Goal: Information Seeking & Learning: Learn about a topic

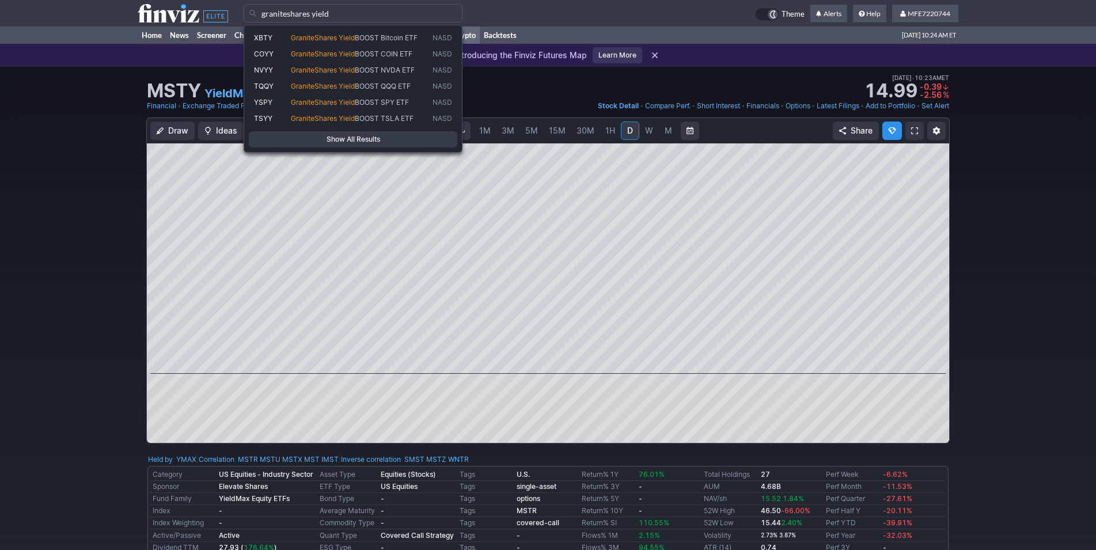
type input "graniteshares yield"
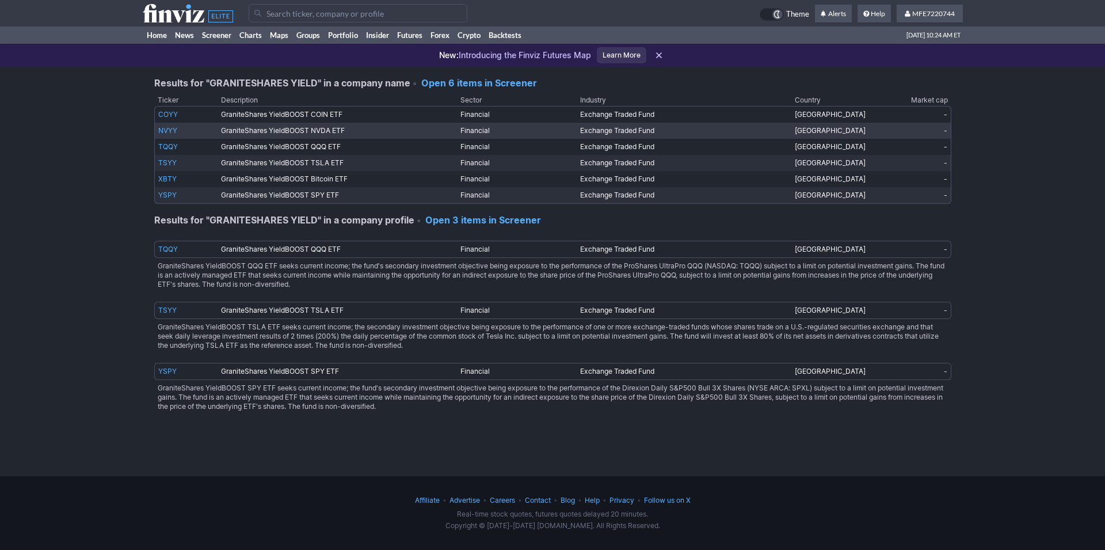
click at [170, 132] on link "NVYY" at bounding box center [167, 130] width 19 height 9
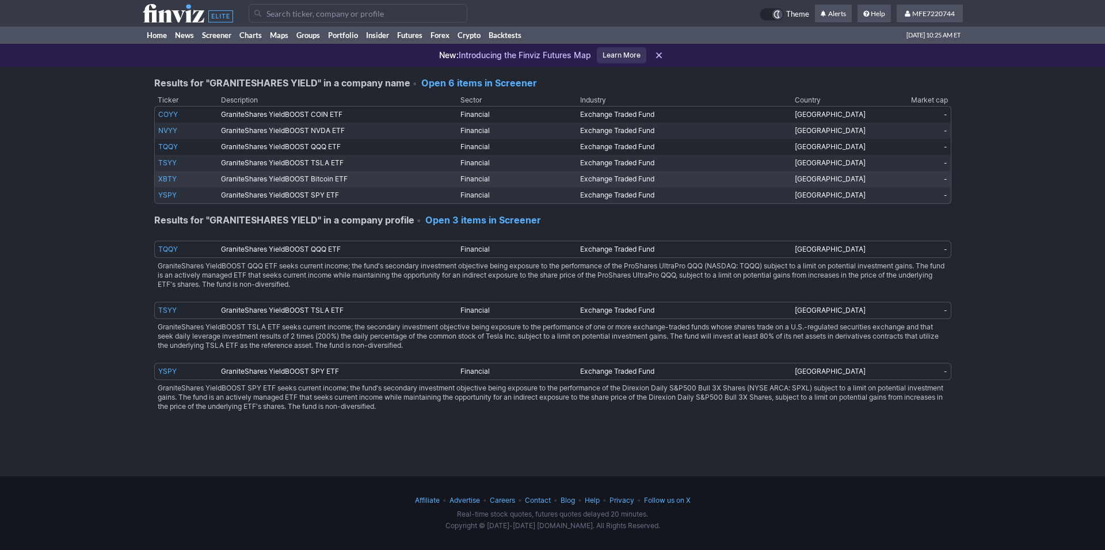
click at [173, 178] on link "XBTY" at bounding box center [167, 178] width 18 height 9
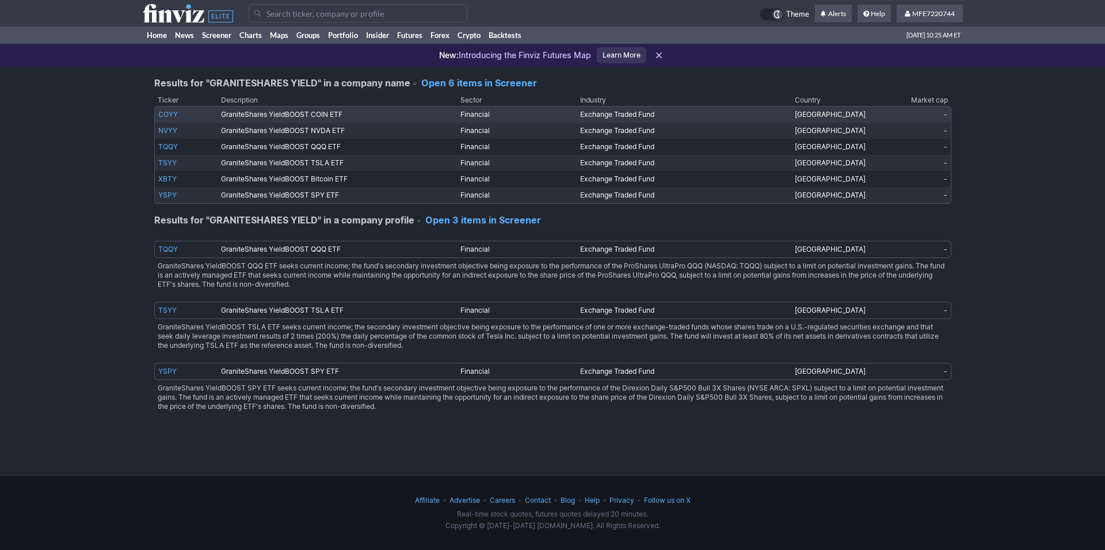
click at [168, 117] on link "COYY" at bounding box center [168, 114] width 20 height 9
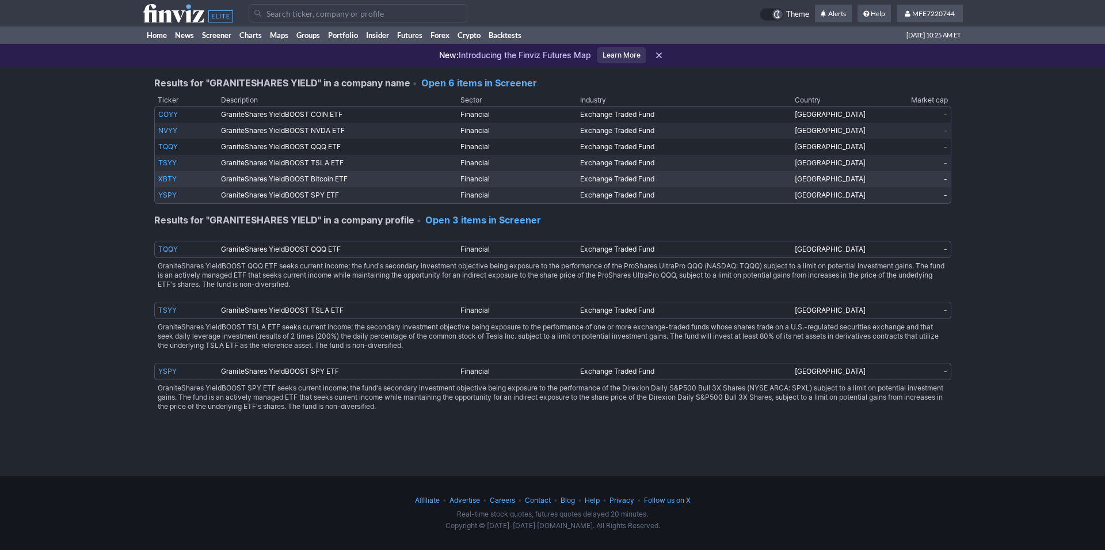
click at [169, 181] on link "XBTY" at bounding box center [167, 178] width 18 height 9
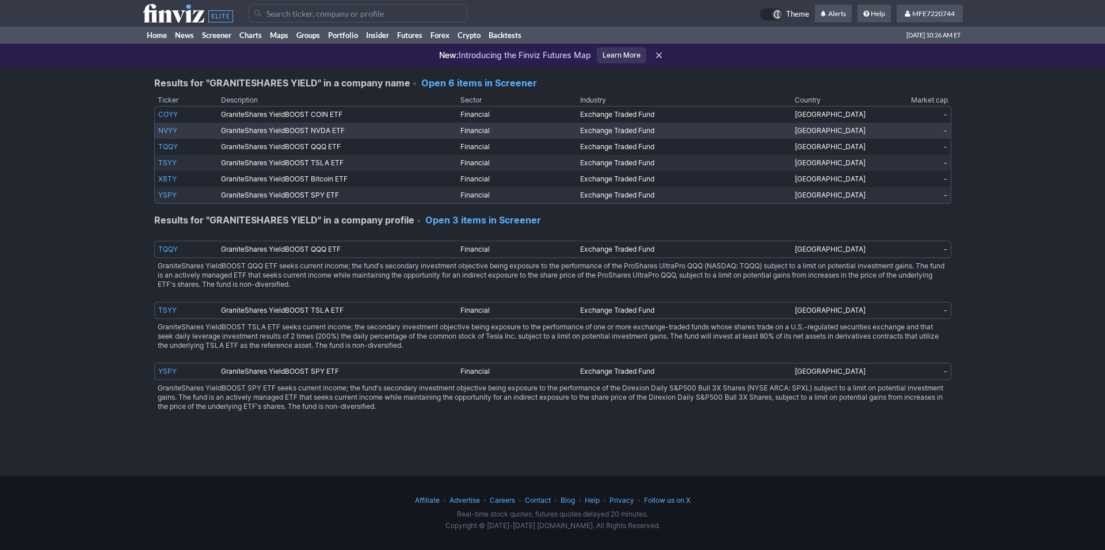
click at [167, 128] on link "NVYY" at bounding box center [167, 130] width 19 height 9
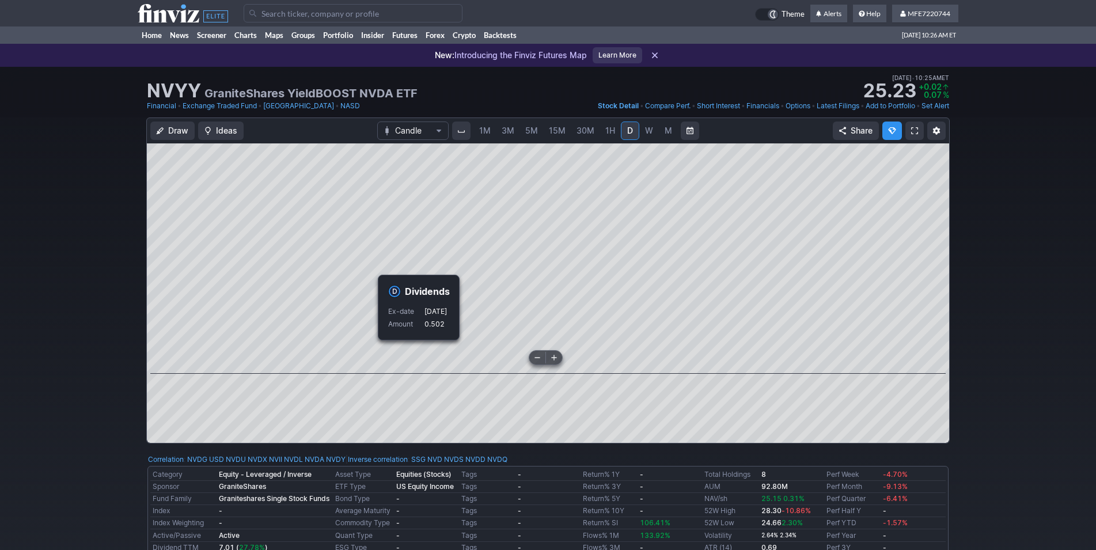
click at [988, 345] on div "Draw Ideas Candle 1M 3M 5M 15M 30M 1H D W M Share" at bounding box center [548, 284] width 1096 height 335
click at [367, 17] on input "Search" at bounding box center [353, 13] width 219 height 18
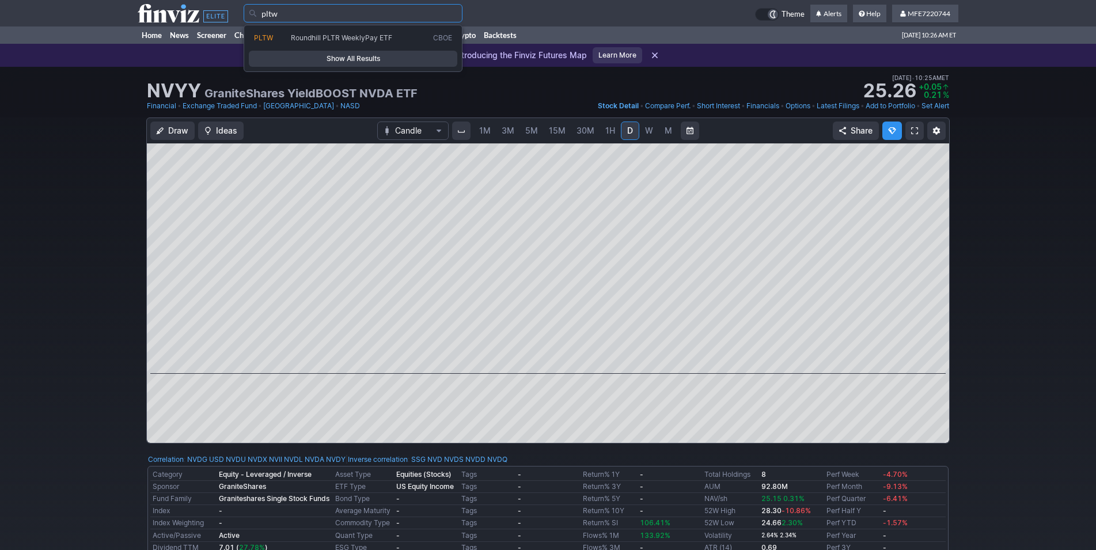
type input "pltw"
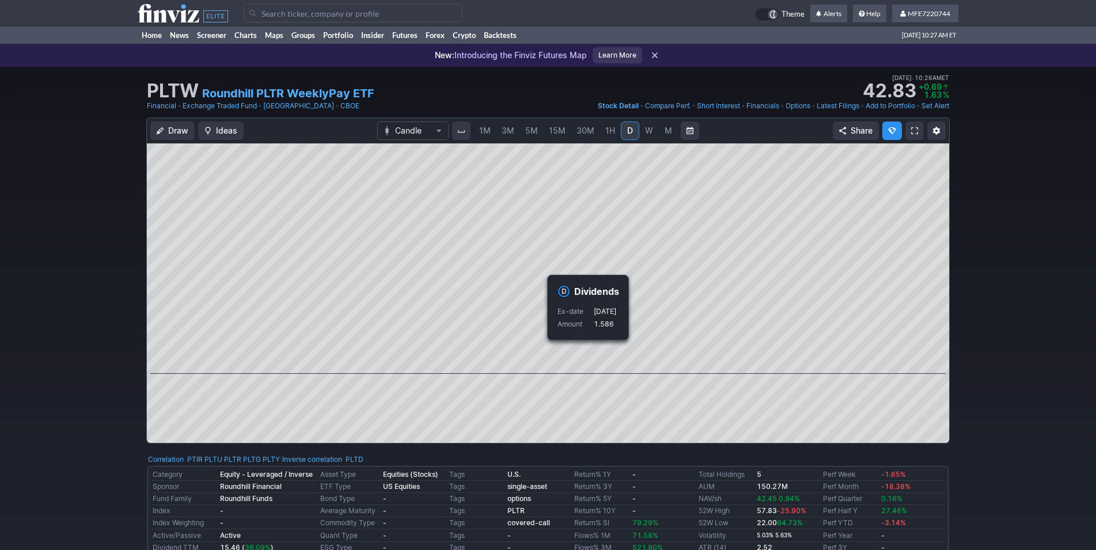
click at [986, 354] on div "Draw Ideas Candle 1M 3M 5M 15M 30M 1H D W M Share" at bounding box center [548, 284] width 1096 height 335
click at [344, 16] on input "Search" at bounding box center [353, 13] width 219 height 18
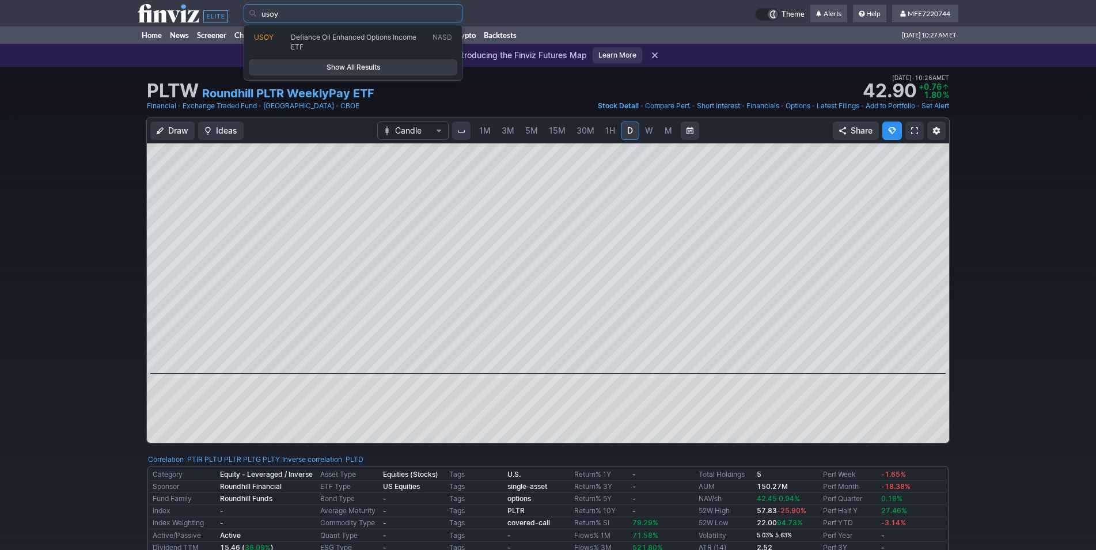
type input "usoy"
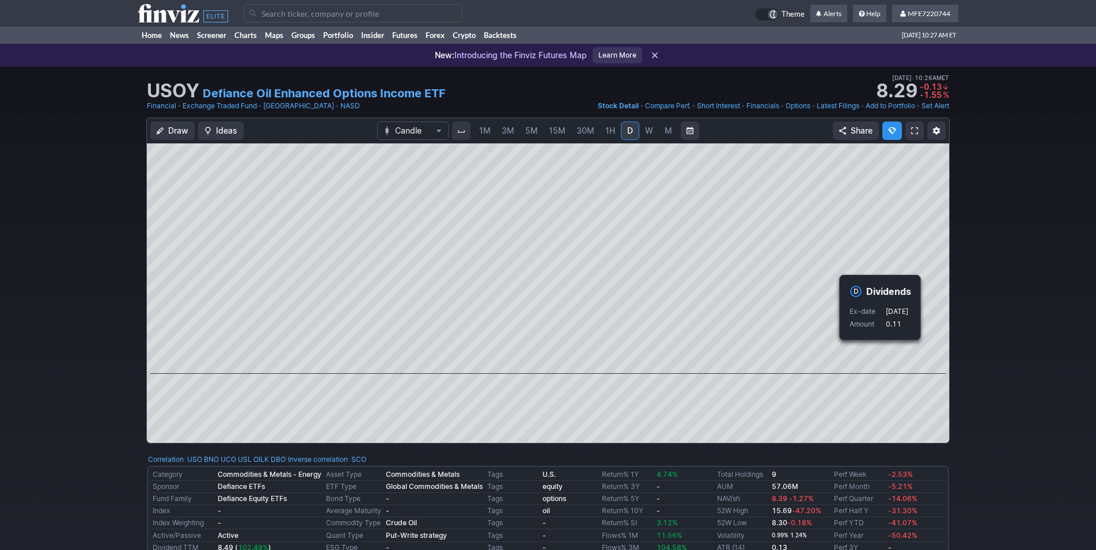
click at [996, 366] on div "Draw Ideas Candle 1M 3M 5M 15M 30M 1H D W M Share" at bounding box center [548, 284] width 1096 height 335
click at [300, 10] on input "Search" at bounding box center [353, 13] width 219 height 18
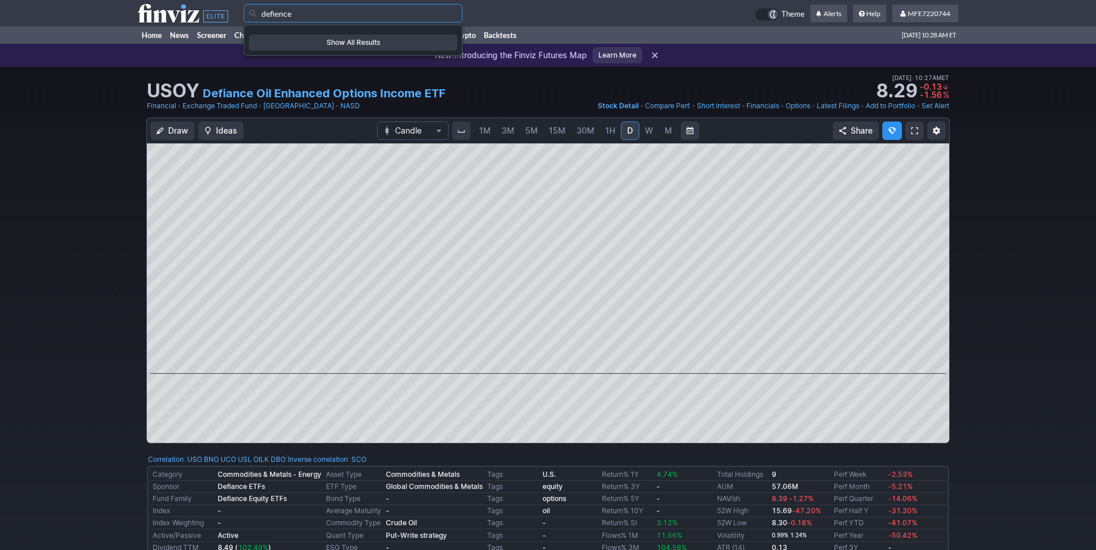
type input "defience"
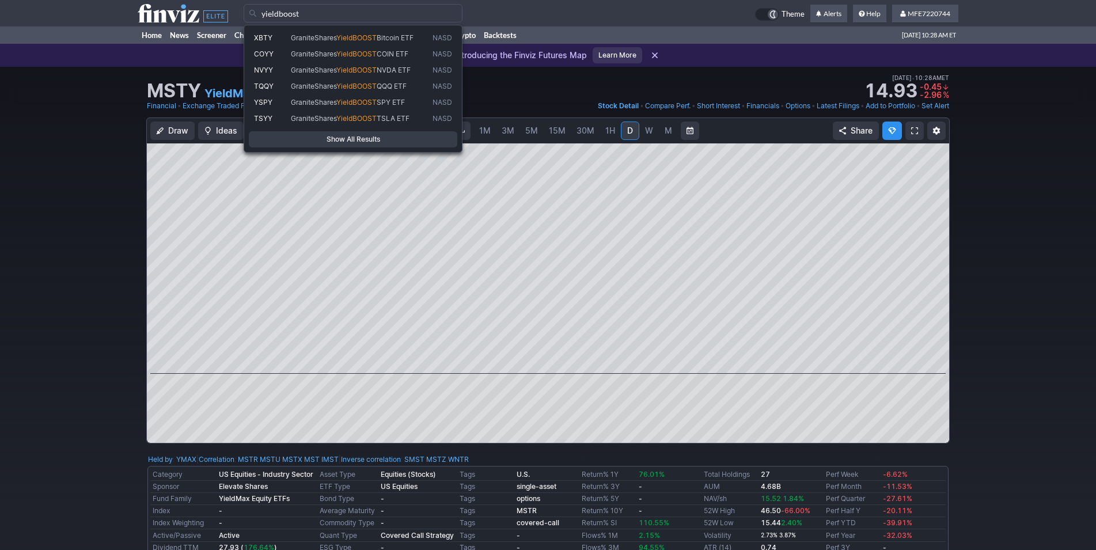
type input "yieldboost"
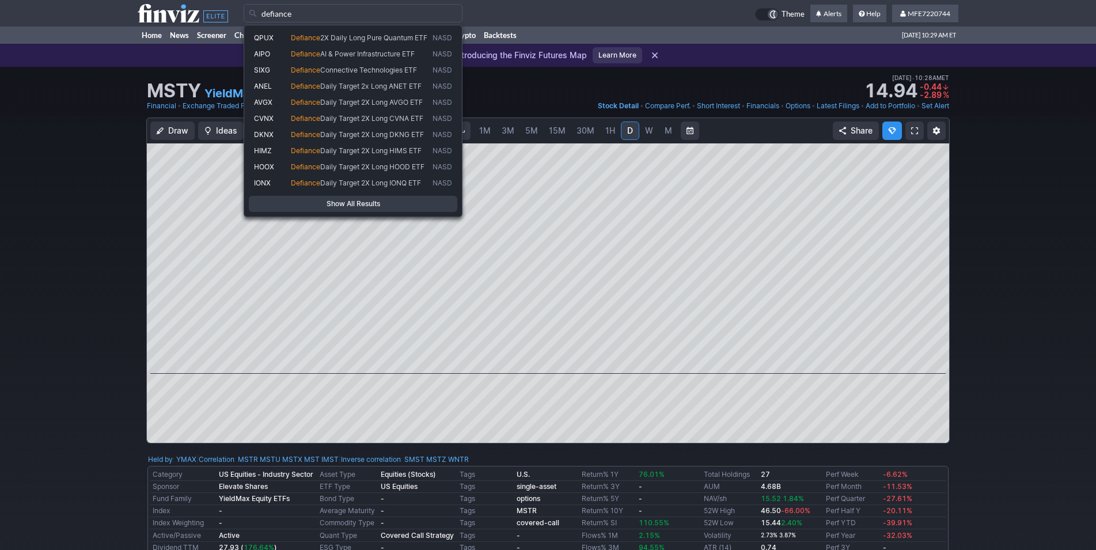
type input "defiance"
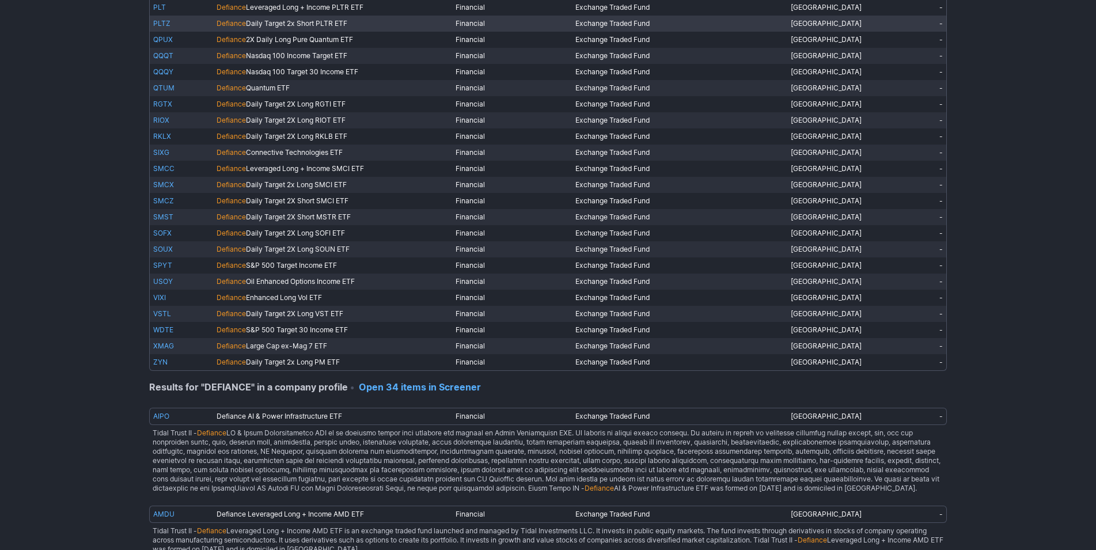
scroll to position [470, 0]
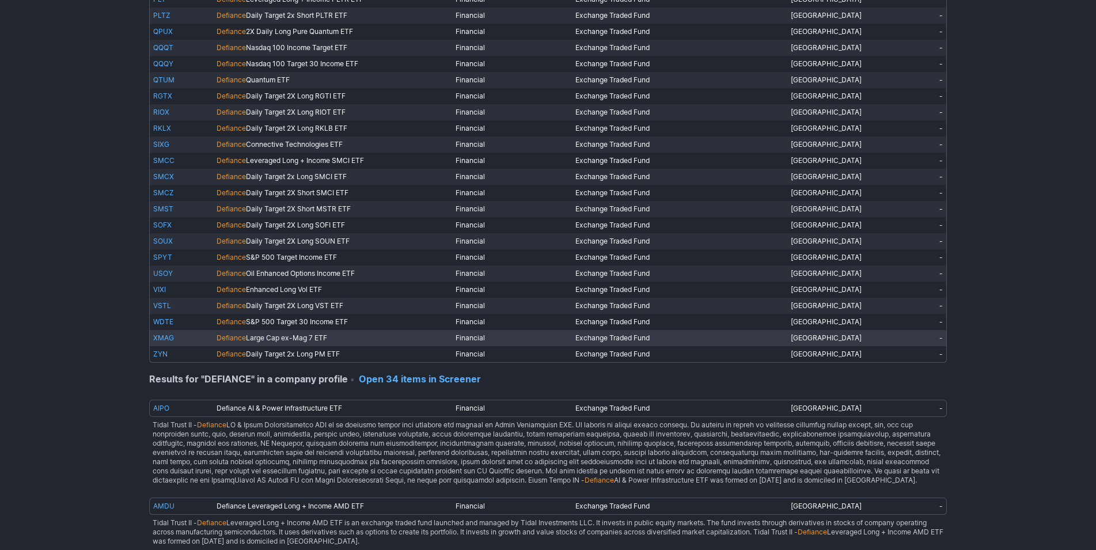
click at [161, 334] on link "XMAG" at bounding box center [163, 337] width 21 height 9
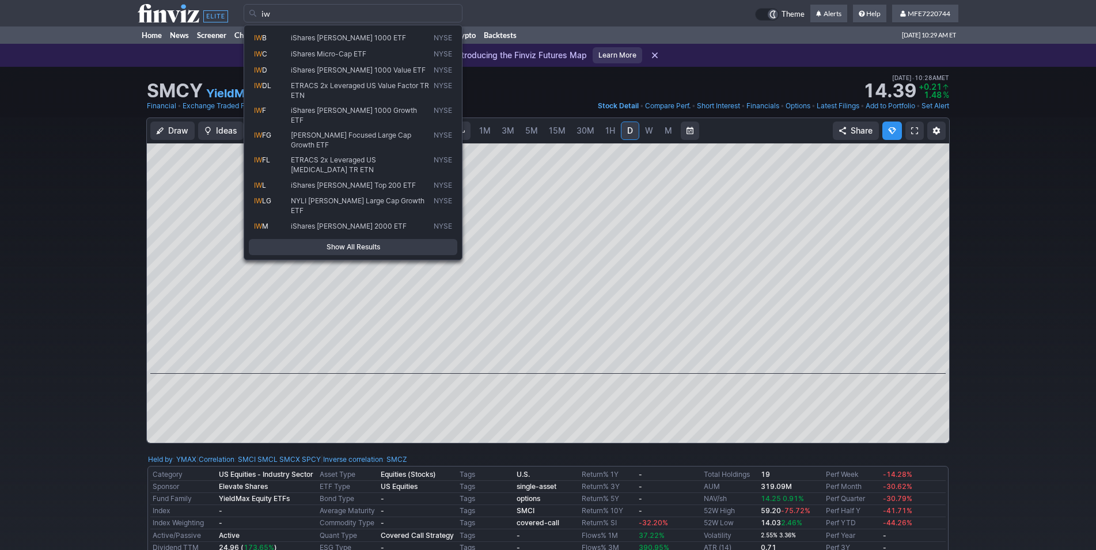
type input "i"
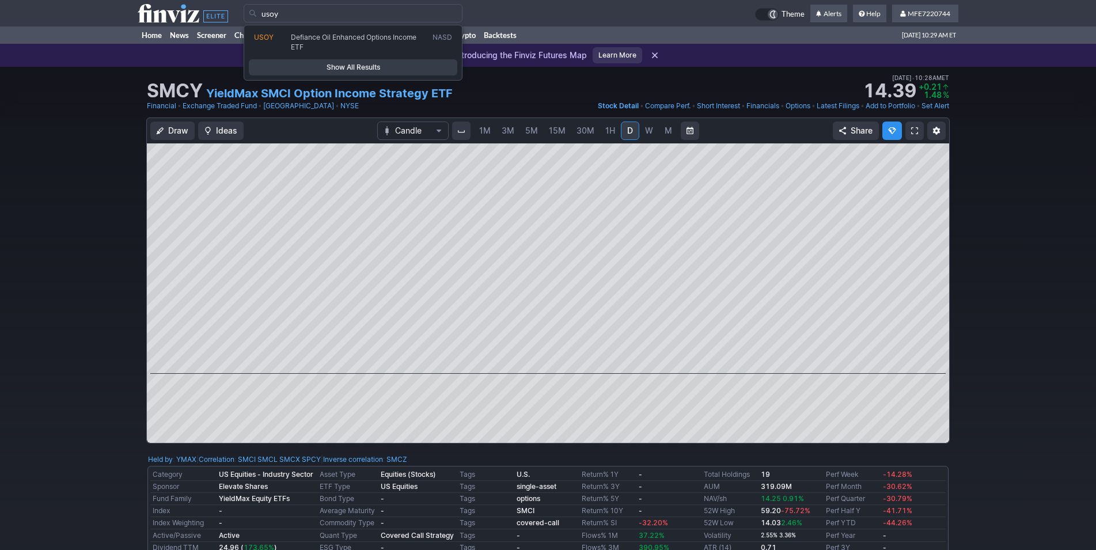
type input "usoy"
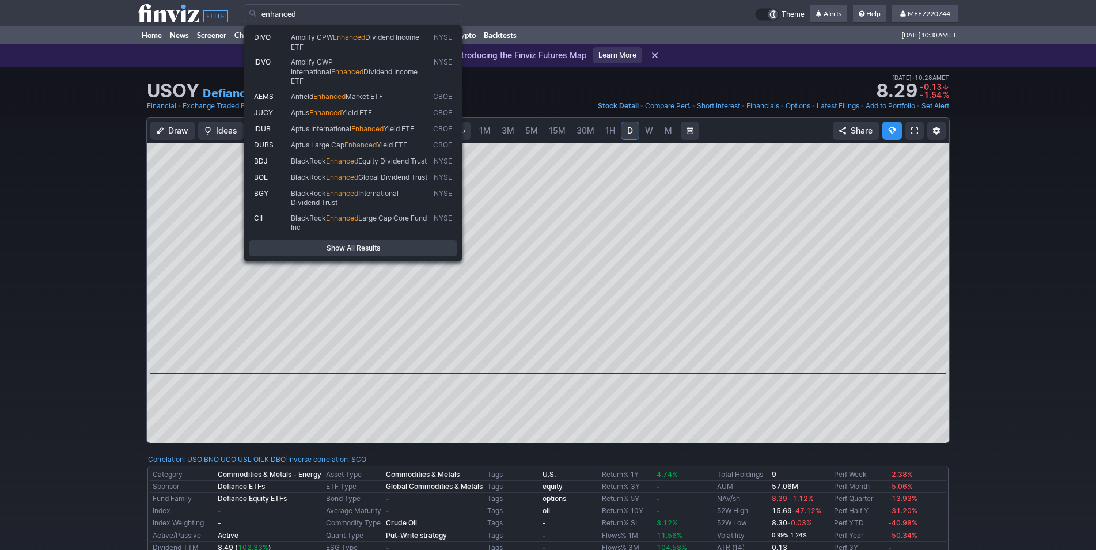
type input "enhanced"
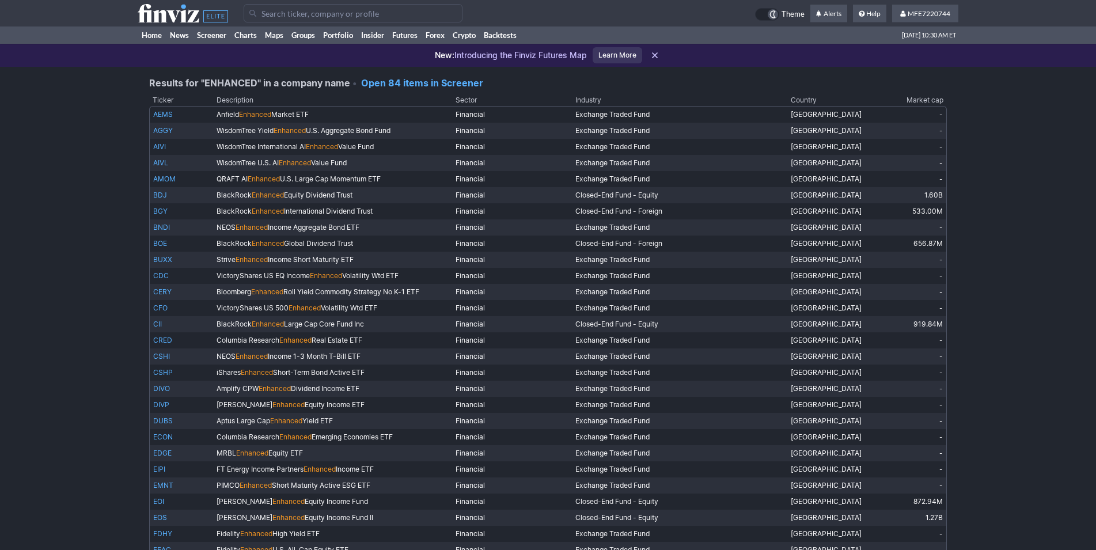
click at [400, 83] on link "Open 84 items in Screener" at bounding box center [422, 83] width 122 height 12
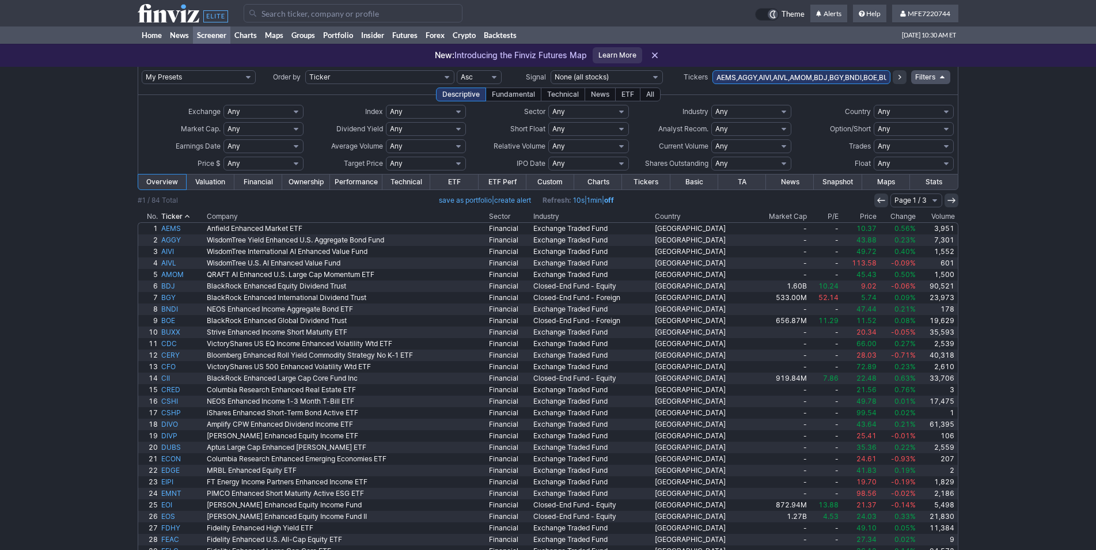
click at [938, 218] on th "Volume" at bounding box center [937, 217] width 41 height 12
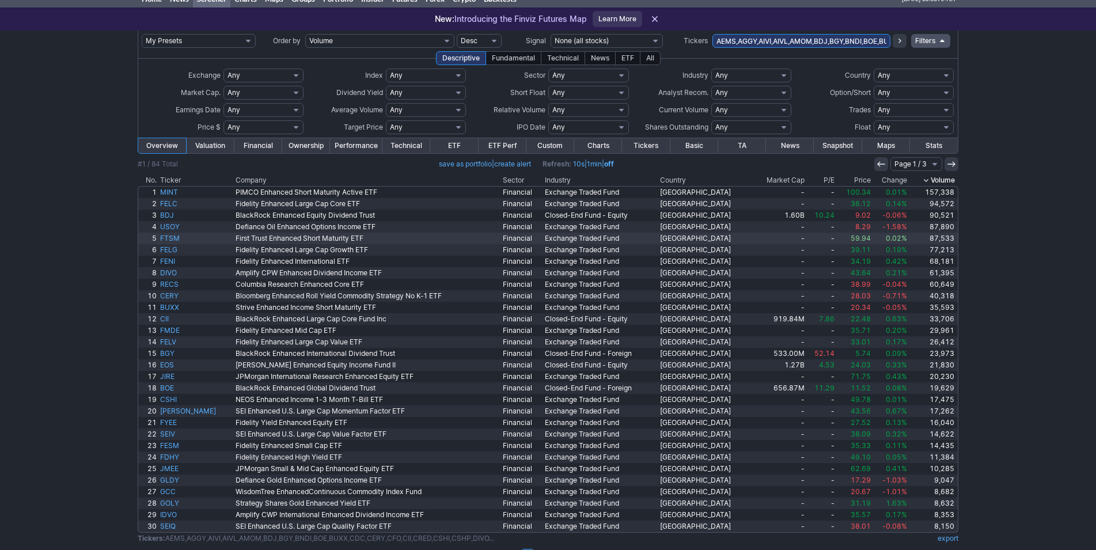
scroll to position [59, 0]
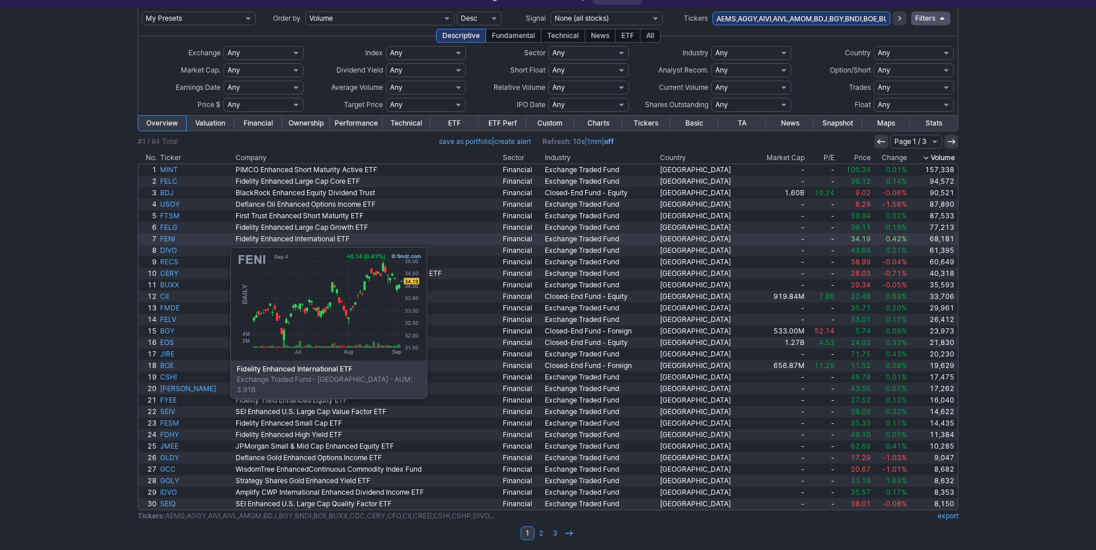
click at [173, 241] on link "FENI" at bounding box center [195, 239] width 75 height 12
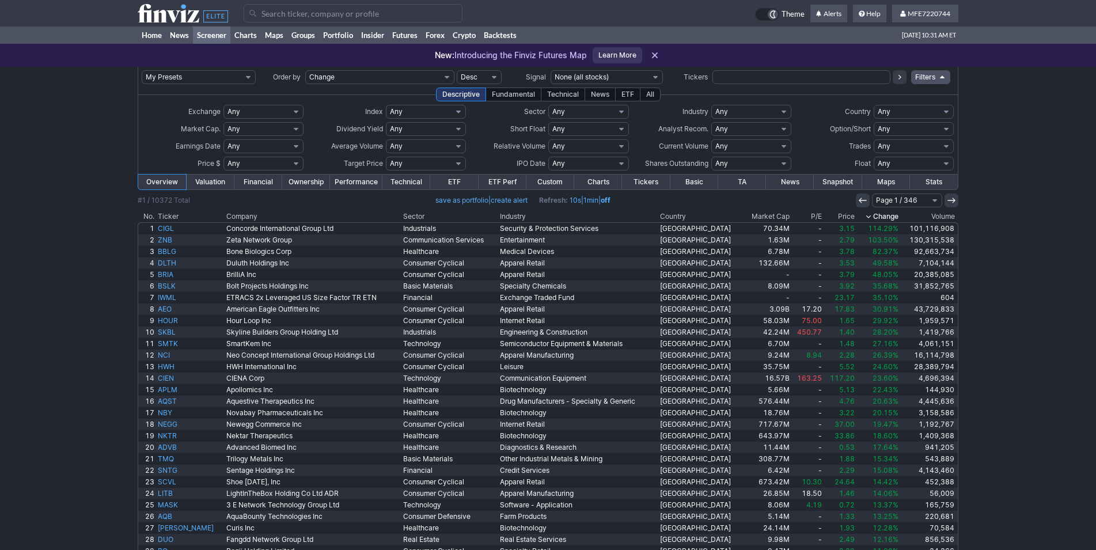
click at [280, 14] on input "Search" at bounding box center [353, 13] width 219 height 18
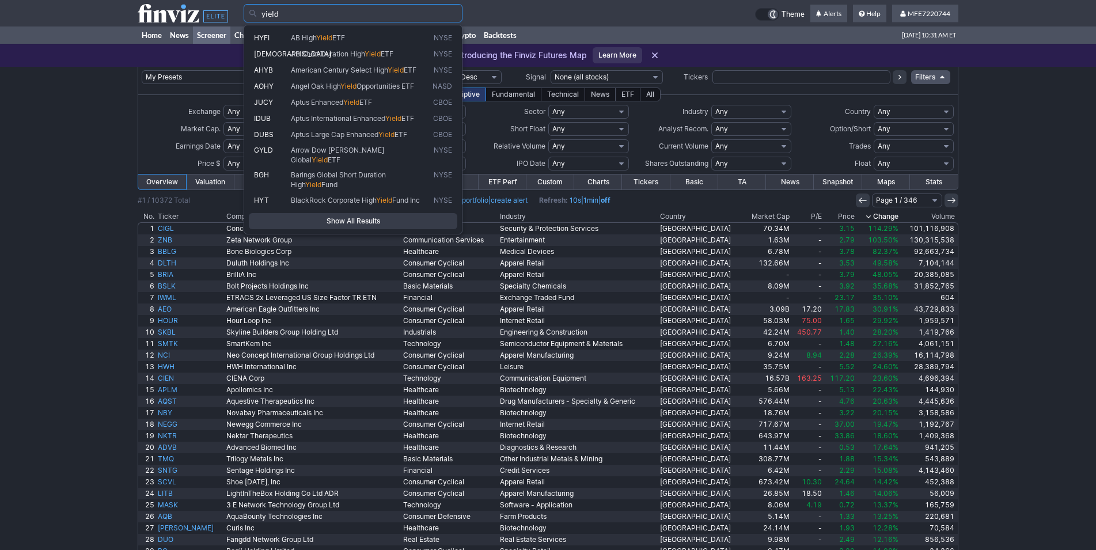
type input "yield"
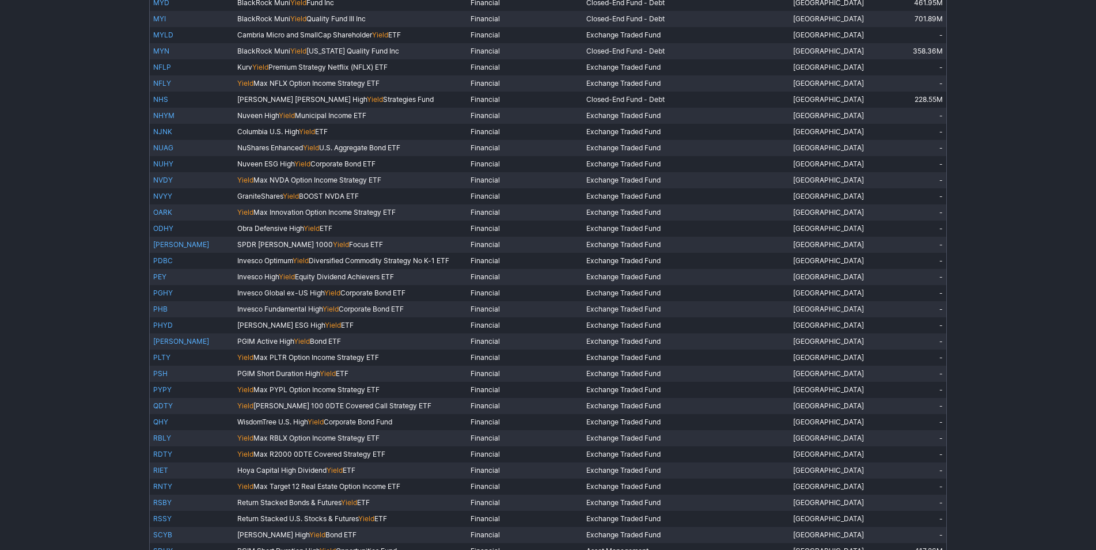
scroll to position [2408, 0]
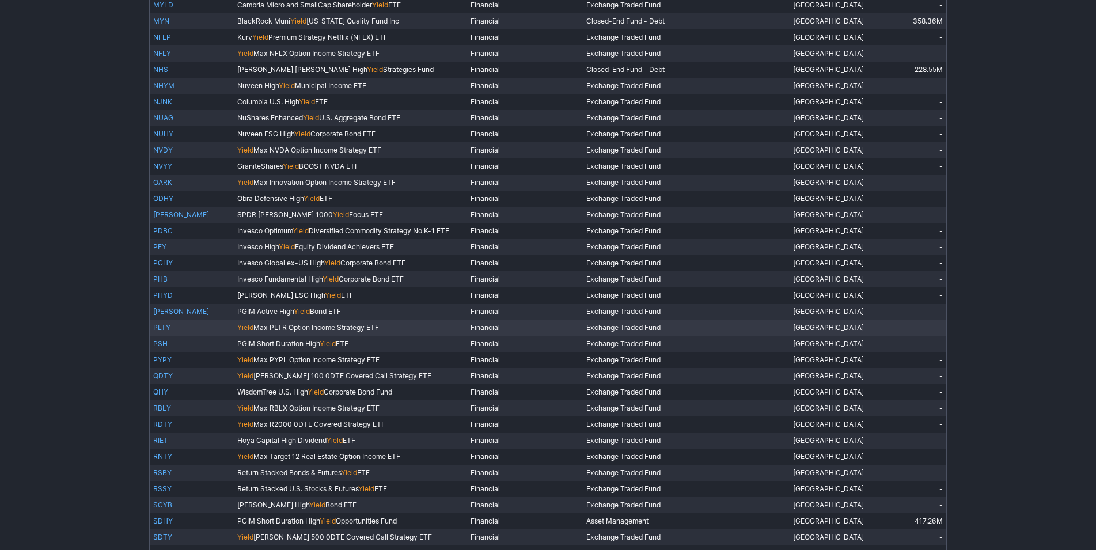
click at [159, 323] on link "PLTY" at bounding box center [161, 327] width 17 height 9
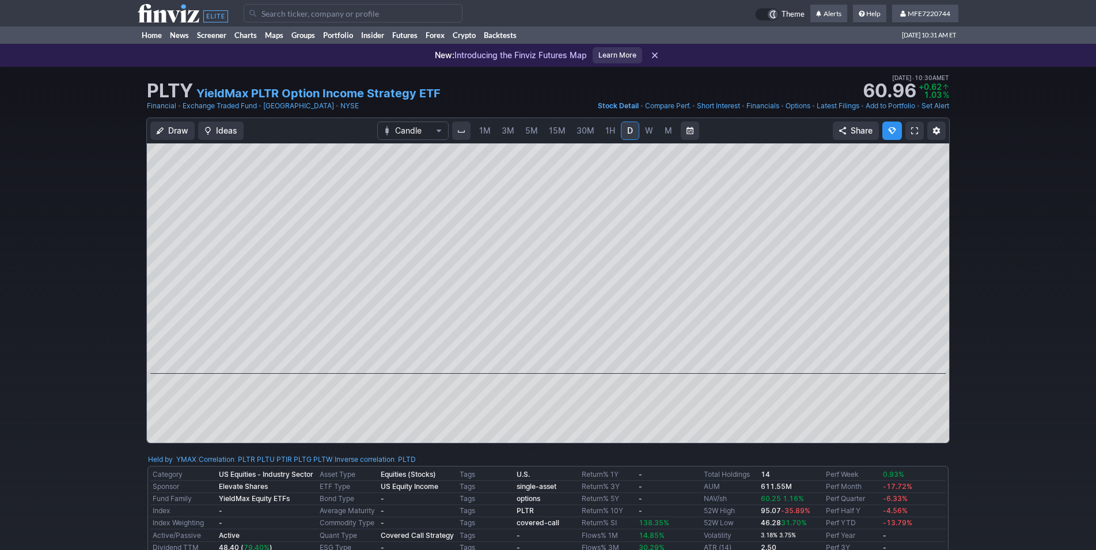
click at [1012, 347] on div "Draw Ideas Candle 1M 3M 5M 15M 30M 1H D W M Share" at bounding box center [548, 284] width 1096 height 335
click at [883, 108] on link "Add to Portfolio" at bounding box center [890, 106] width 50 height 12
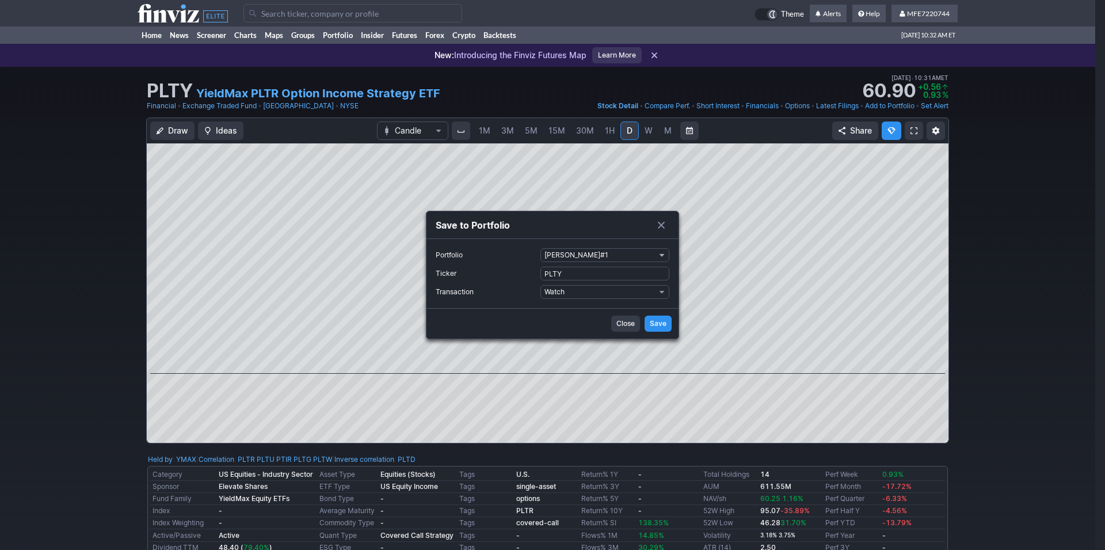
click at [665, 259] on span "Portfolio" at bounding box center [662, 254] width 7 height 9
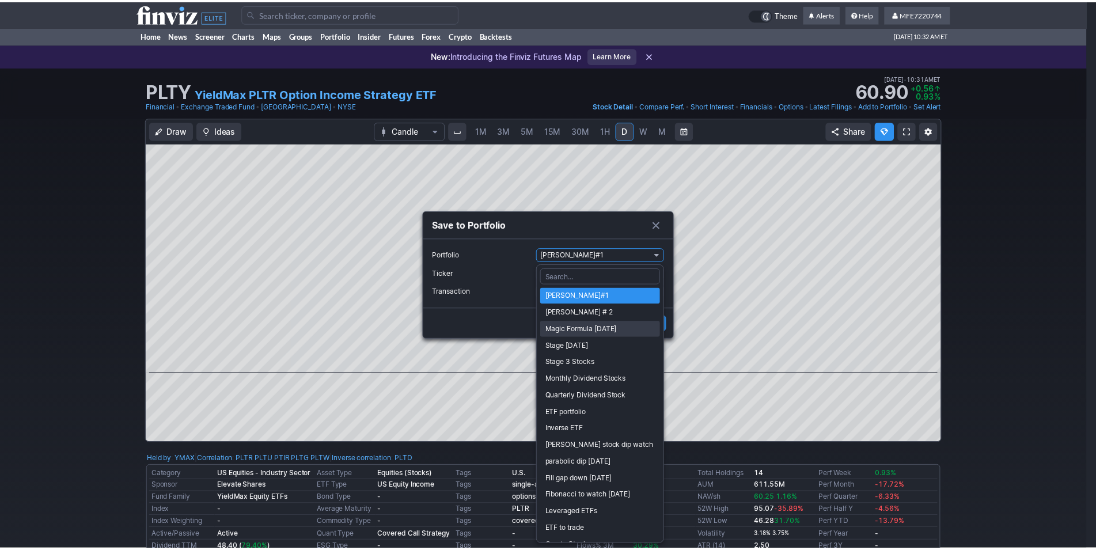
scroll to position [164, 0]
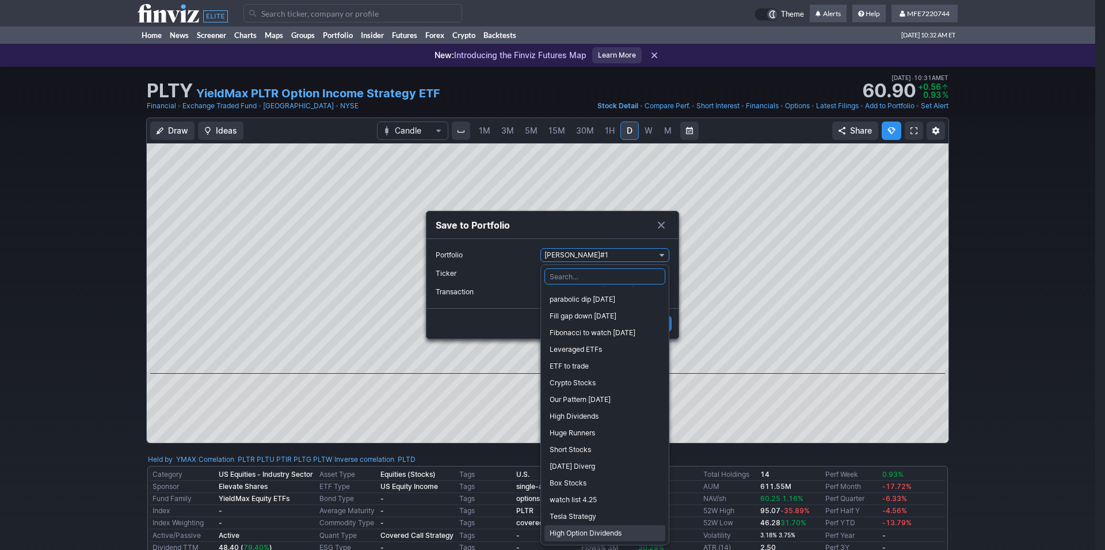
click at [586, 535] on span "High Option Dividends" at bounding box center [605, 533] width 111 height 12
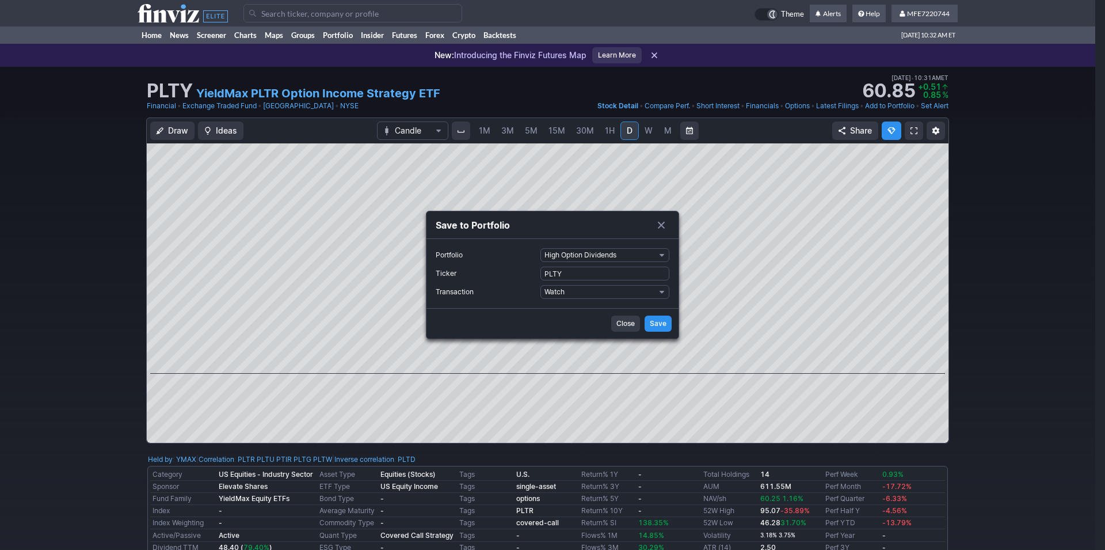
click at [656, 325] on span "Save" at bounding box center [658, 324] width 17 height 12
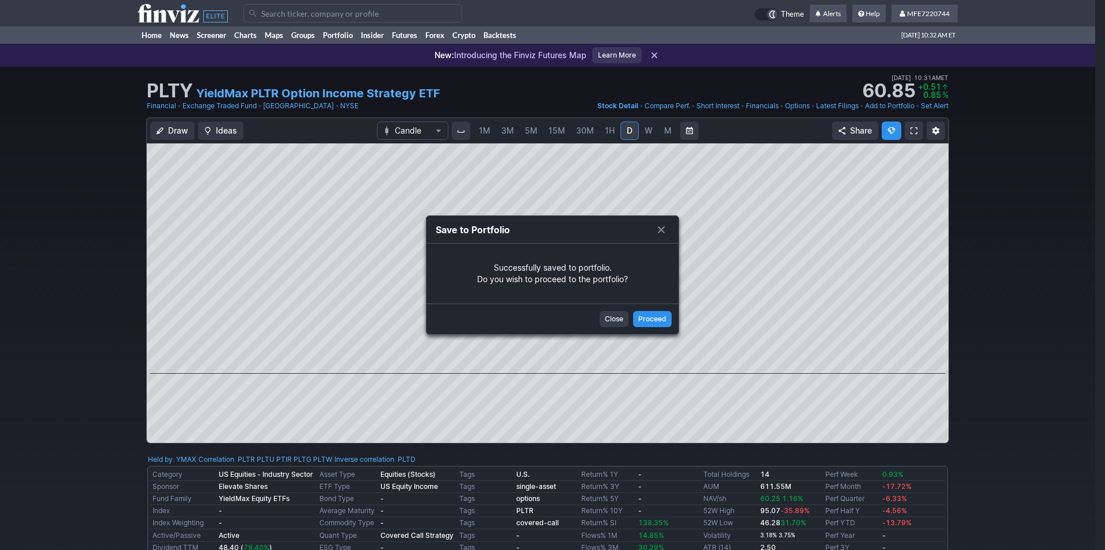
click at [611, 316] on span "Close" at bounding box center [614, 319] width 18 height 12
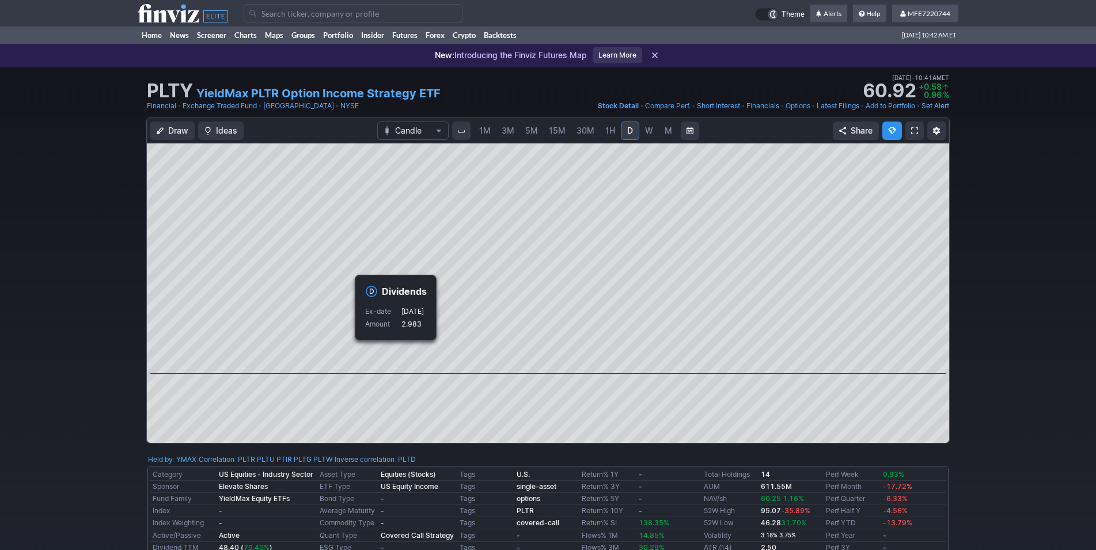
drag, startPoint x: 980, startPoint y: 380, endPoint x: 972, endPoint y: 374, distance: 10.7
click at [980, 377] on div "Draw Ideas Candle 1M 3M 5M 15M 30M 1H D W M Share" at bounding box center [548, 284] width 1096 height 335
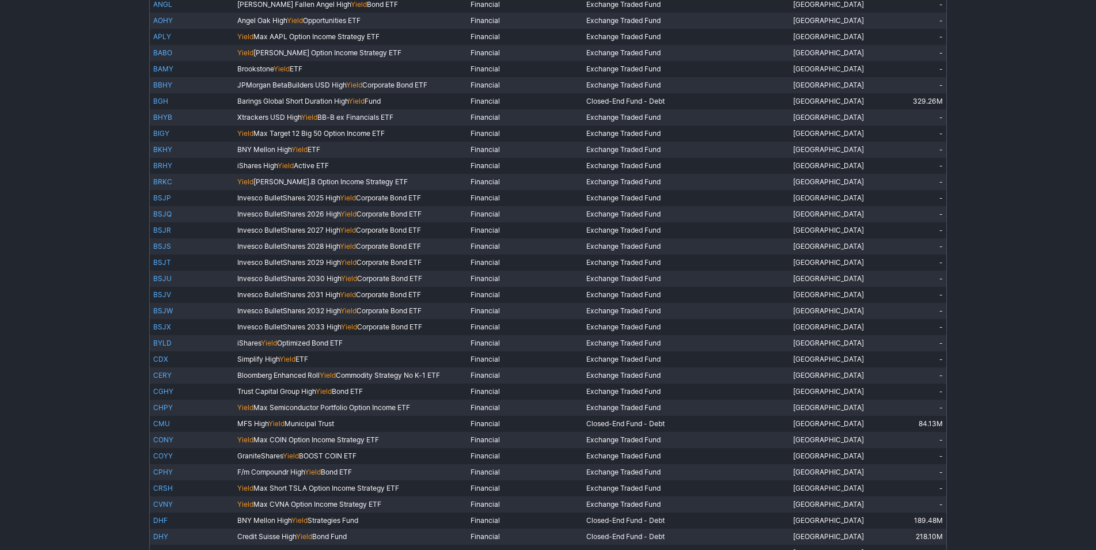
scroll to position [298, 0]
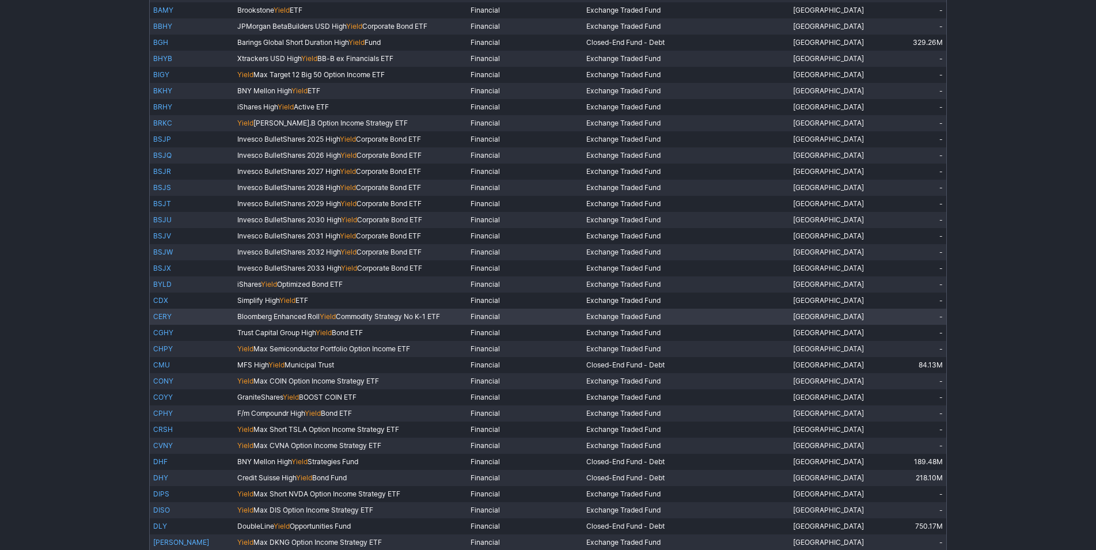
click at [165, 313] on link "CERY" at bounding box center [162, 316] width 18 height 9
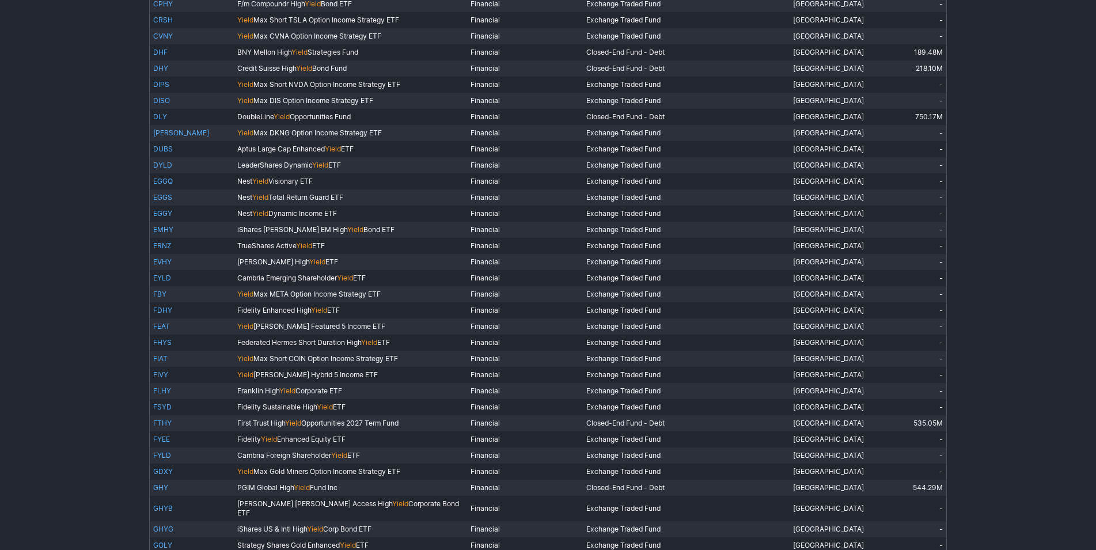
scroll to position [709, 0]
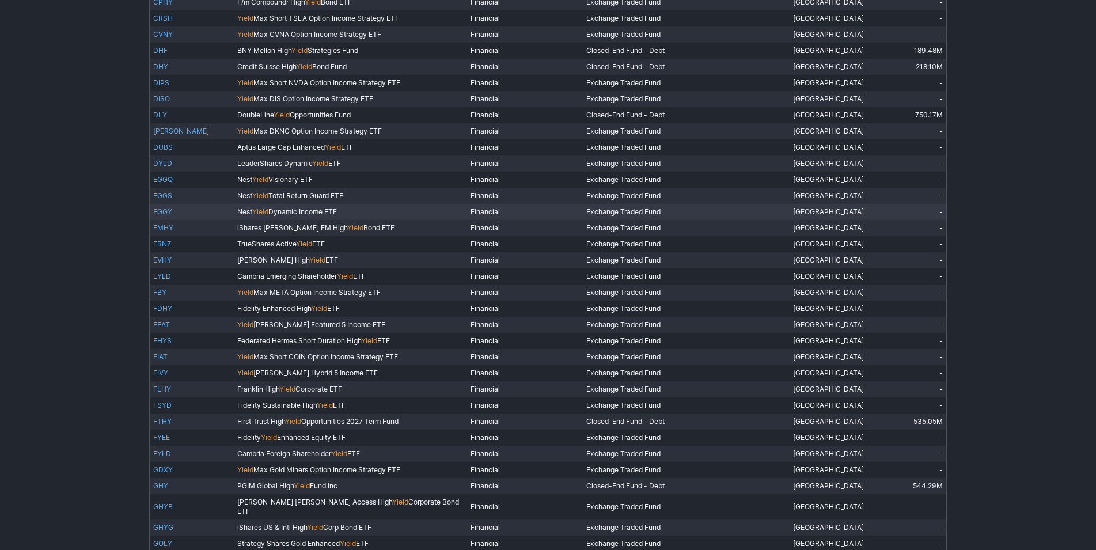
click at [159, 211] on link "EGGY" at bounding box center [162, 211] width 19 height 9
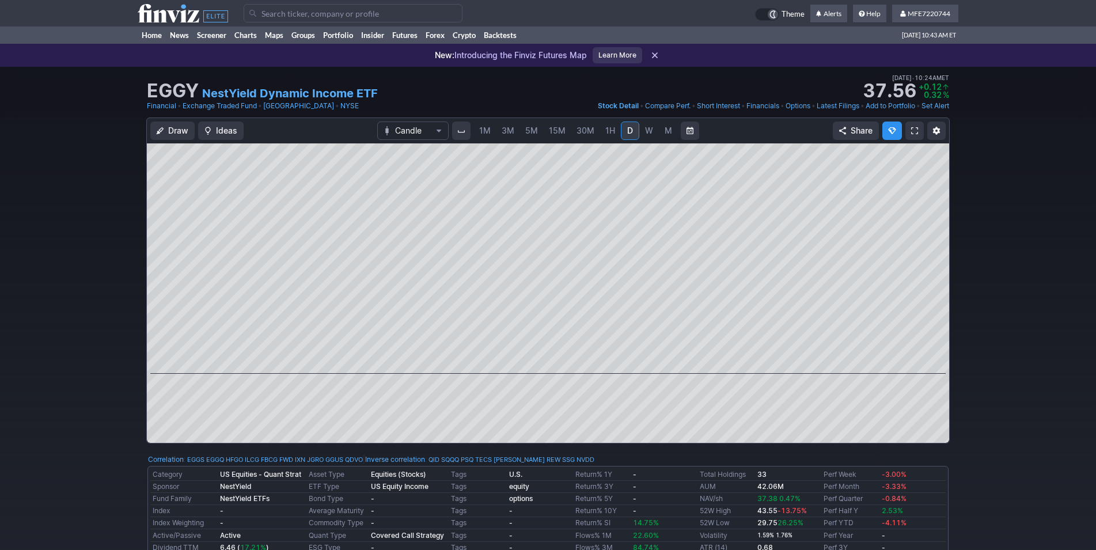
click at [999, 324] on div "Draw Ideas Candle 1M 3M 5M 15M 30M 1H D W M Share" at bounding box center [548, 284] width 1096 height 335
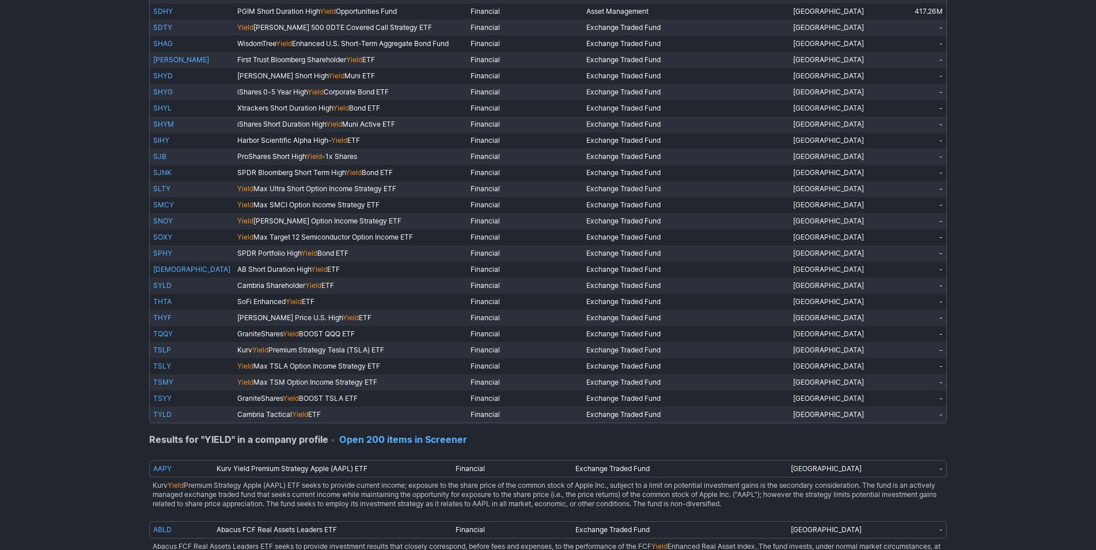
scroll to position [2823, 0]
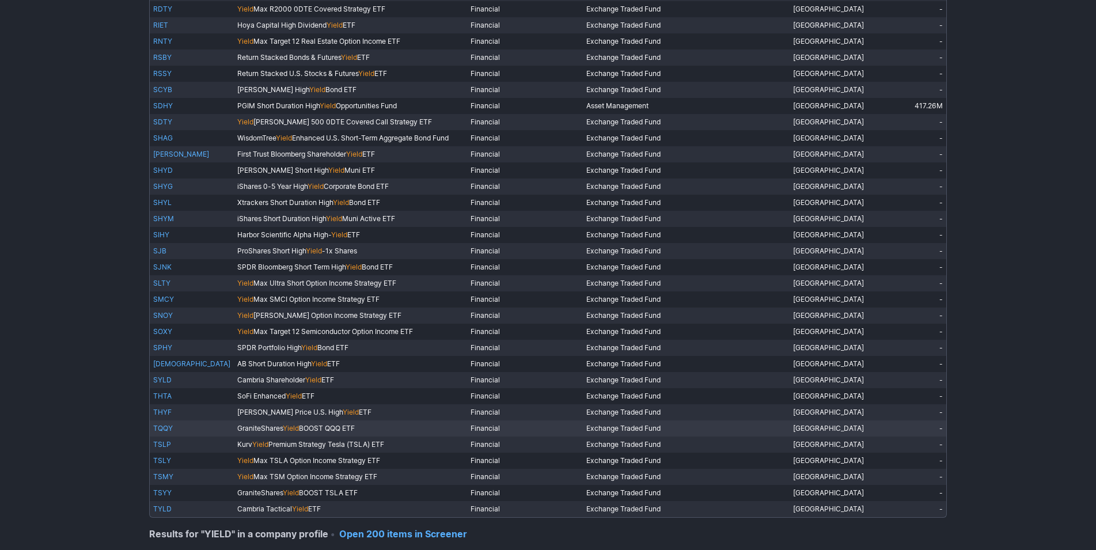
click at [164, 424] on link "TQQY" at bounding box center [163, 428] width 20 height 9
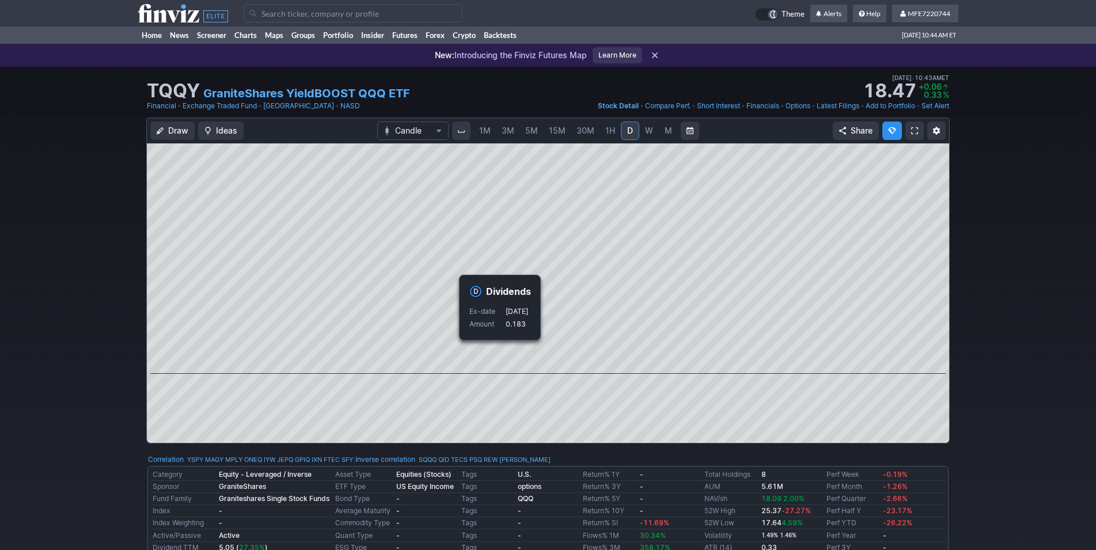
click at [985, 326] on div "Draw Ideas Candle 1M 3M 5M 15M 30M 1H D W M Share" at bounding box center [548, 284] width 1096 height 335
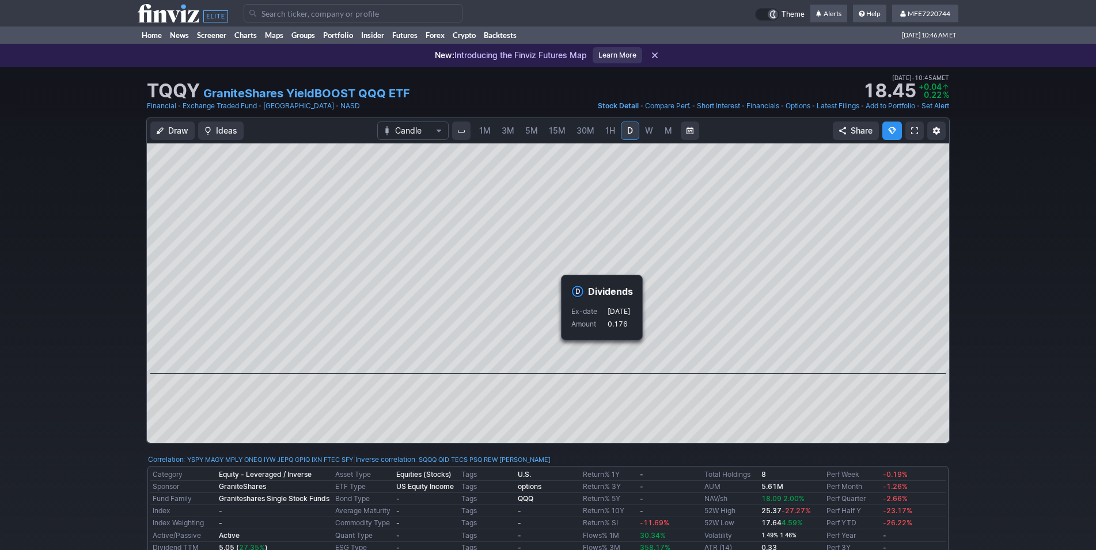
click at [1002, 307] on div "Draw Ideas Candle 1M 3M 5M 15M 30M 1H D W M Share" at bounding box center [548, 284] width 1096 height 335
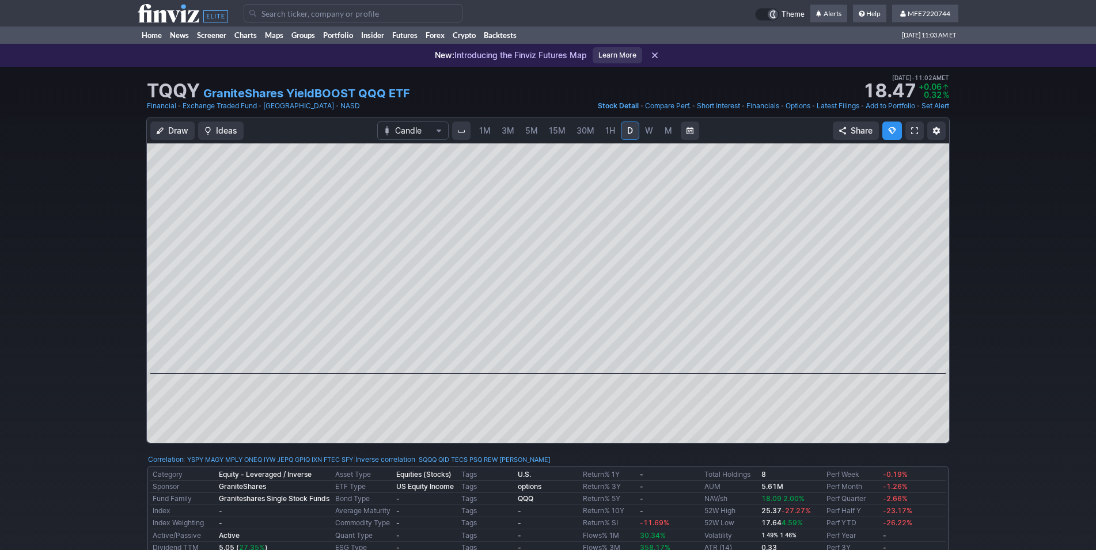
click at [1022, 378] on div "Draw Ideas Candle 1M 3M 5M 15M 30M 1H D W M Share" at bounding box center [548, 284] width 1096 height 335
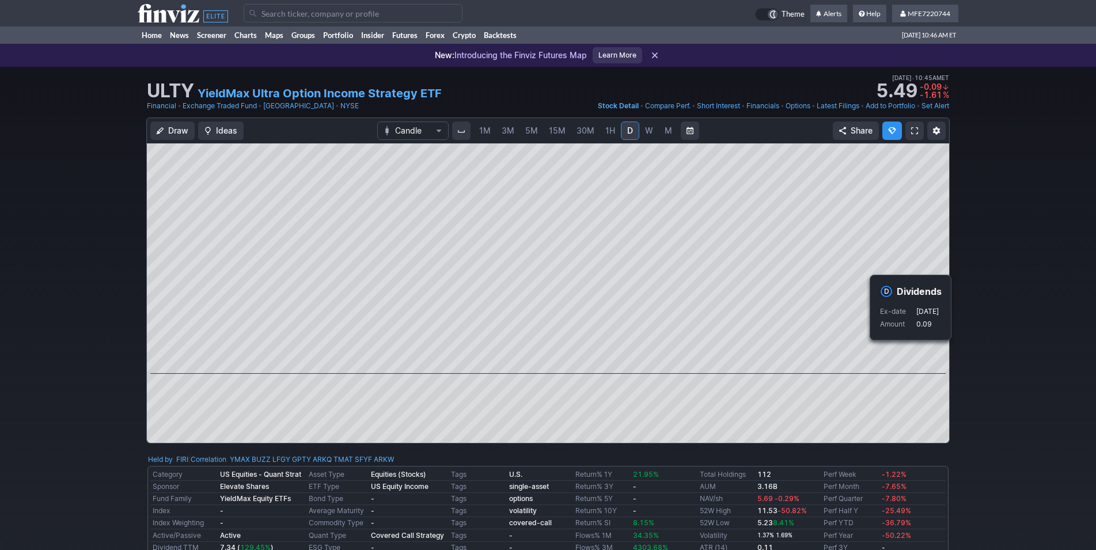
click at [990, 353] on div "Draw Ideas Candle 1M 3M 5M 15M 30M 1H D W M Share" at bounding box center [548, 284] width 1096 height 335
